Goal: Task Accomplishment & Management: Use online tool/utility

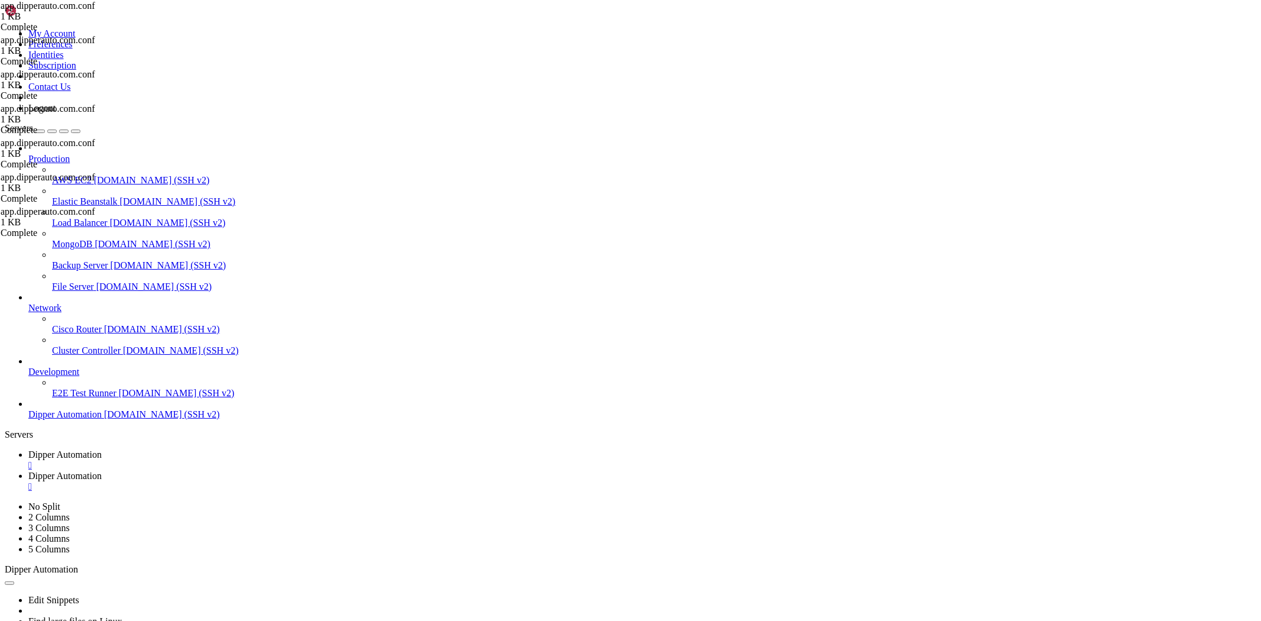
scroll to position [108521, 0]
click at [305, 471] on link "Dipper Automation " at bounding box center [642, 481] width 1228 height 21
click at [102, 449] on span "Dipper Automation" at bounding box center [64, 454] width 73 height 10
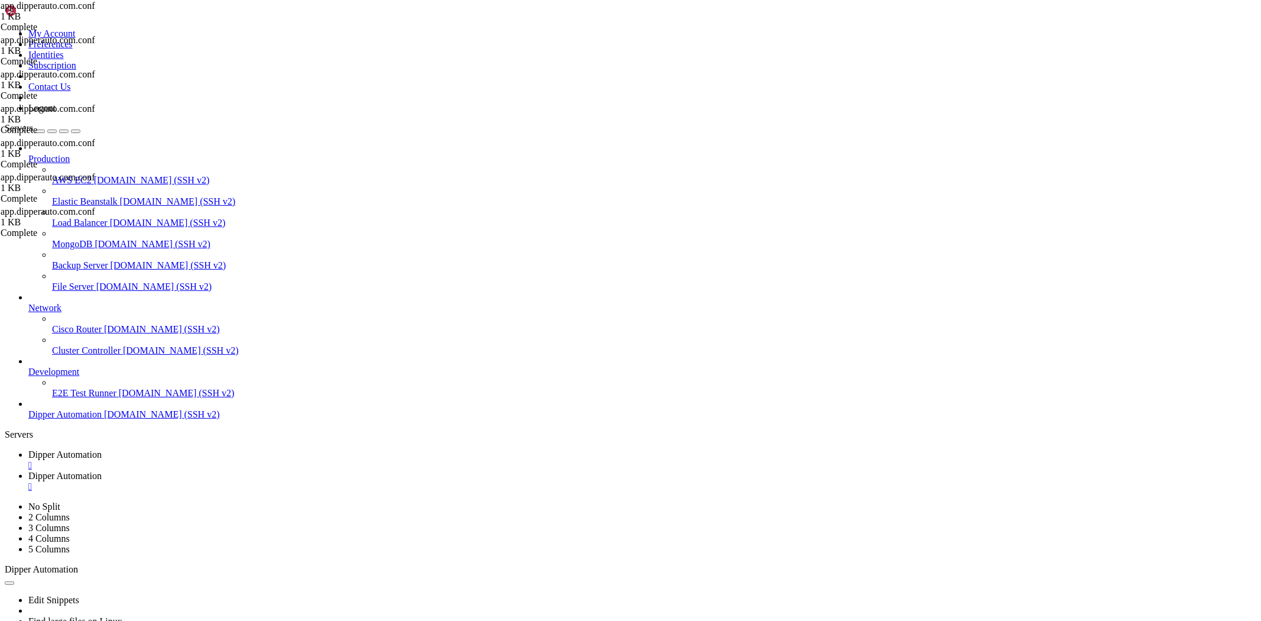
click at [104, 419] on span "[DOMAIN_NAME] (SSH v2)" at bounding box center [162, 414] width 116 height 10
click at [314, 471] on link "Dipper Automation " at bounding box center [642, 481] width 1228 height 21
drag, startPoint x: 213, startPoint y: 381, endPoint x: 205, endPoint y: 375, distance: 9.8
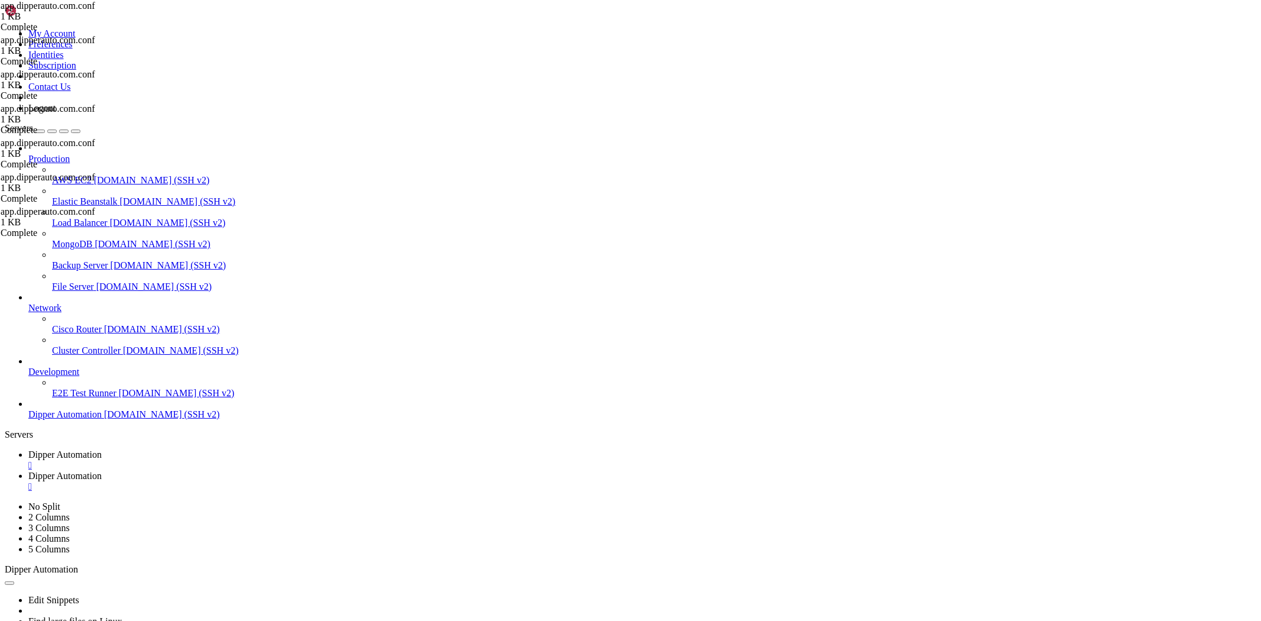
type textarea "}"
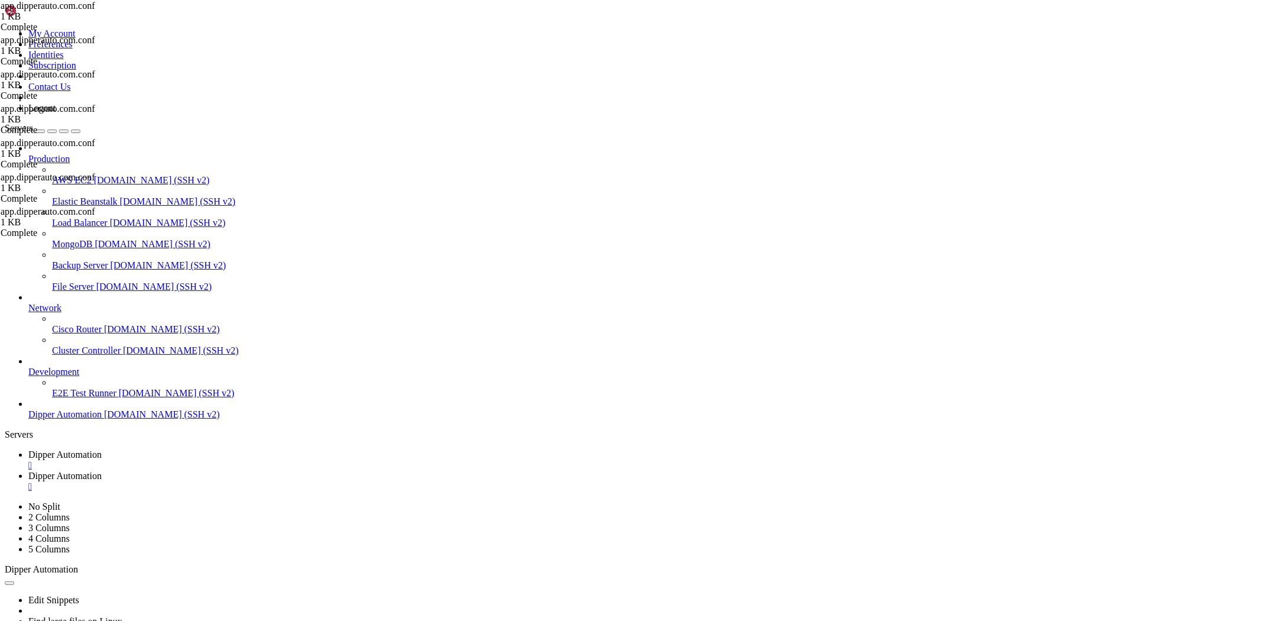
type input "/"
